Goal: Find specific page/section: Find specific page/section

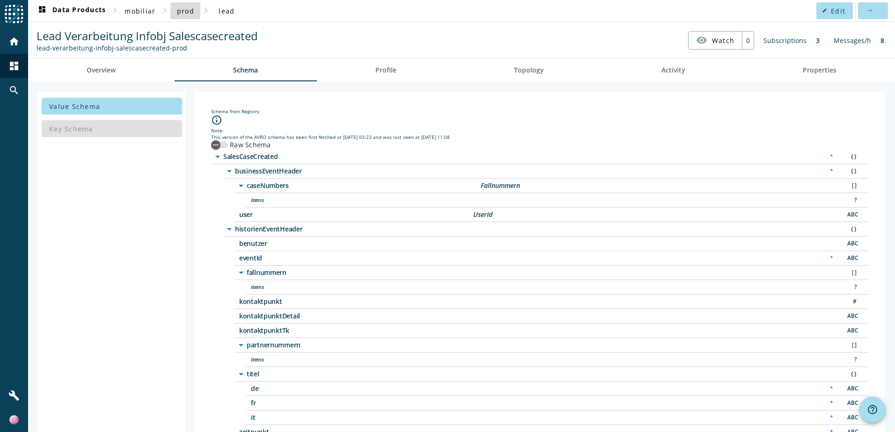
click at [188, 12] on span "prod" at bounding box center [185, 11] width 17 height 9
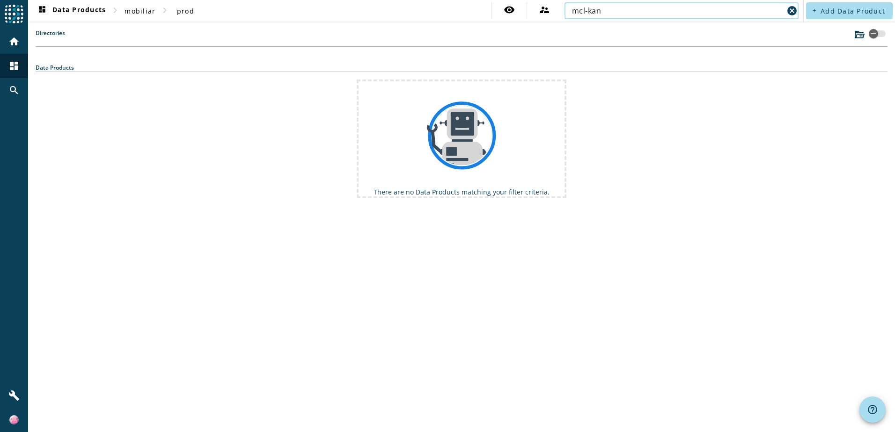
paste input "mpagnen-process-antwort-erhalten-v2"
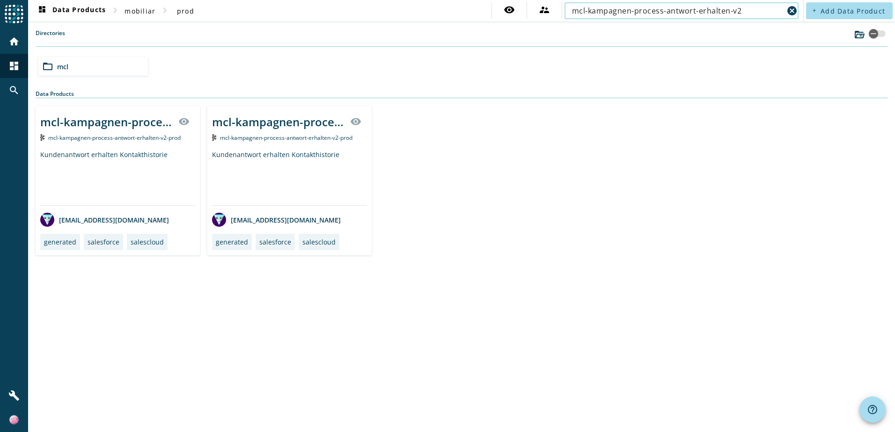
type input "mcl-kampagnen-process-antwort-erhalten-v2"
click at [170, 167] on div "Kundenantwort erhalten Kontakthistorie" at bounding box center [117, 177] width 155 height 55
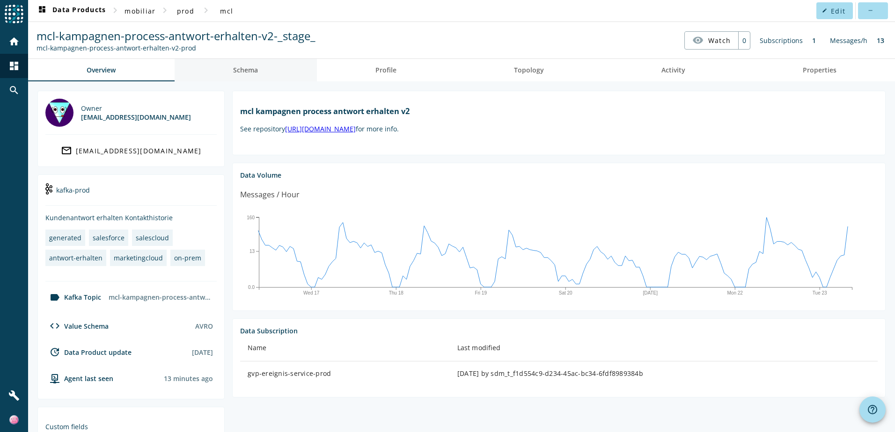
click at [248, 67] on span "Schema" at bounding box center [245, 70] width 25 height 7
